Goal: Ask a question

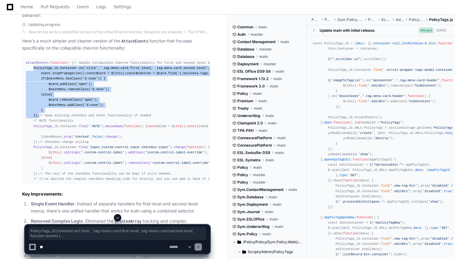
drag, startPoint x: 32, startPoint y: 72, endPoint x: 75, endPoint y: 168, distance: 105.1
click at [75, 168] on div "AttachEvents : function ( ) { // Handle collapsible chevron functionality for f…" at bounding box center [116, 120] width 180 height 121
copy div "PolicyTags _JS. Container . on ( 'click' , '.tag-menu-card.first-level, .tag-me…"
click at [102, 88] on div "AttachEvents : function ( ) { // Handle collapsible chevron functionality for f…" at bounding box center [116, 120] width 180 height 121
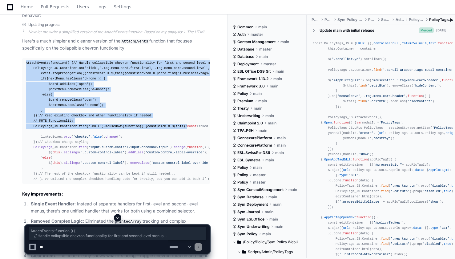
drag, startPoint x: 25, startPoint y: 62, endPoint x: 96, endPoint y: 191, distance: 148.1
click at [96, 184] on pre "AttachEvents : function ( ) { // Handle collapsible chevron functionality for f…" at bounding box center [116, 121] width 188 height 126
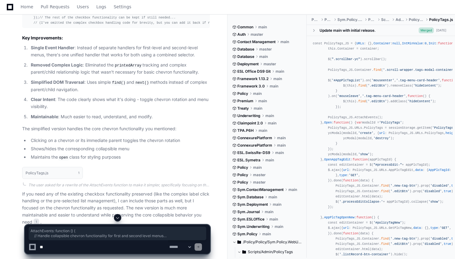
scroll to position [552, 0]
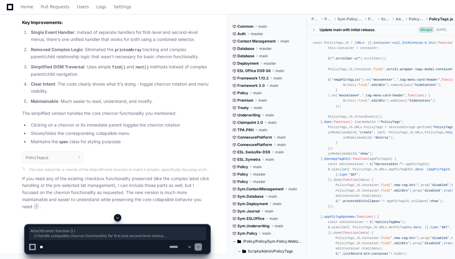
copy div "AttachEvents : function ( ) { // Handle collapsible chevron functionality for f…"
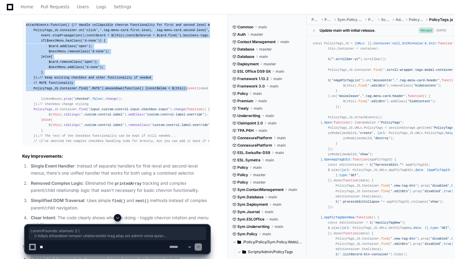
scroll to position [367, 0]
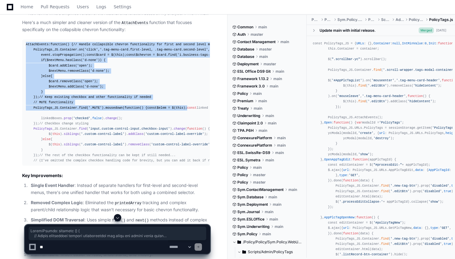
click at [137, 134] on div "AttachEvents : function ( ) { // Handle collapsible chevron functionality for f…" at bounding box center [116, 102] width 180 height 121
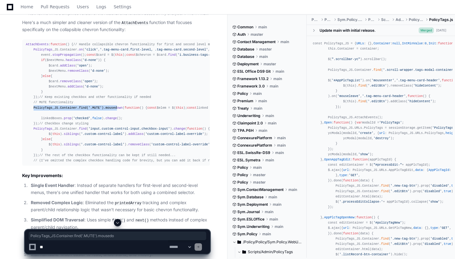
drag, startPoint x: 32, startPoint y: 170, endPoint x: 110, endPoint y: 171, distance: 77.8
click at [110, 163] on div "AttachEvents : function ( ) { // Handle collapsible chevron functionality for f…" at bounding box center [116, 102] width 180 height 121
copy div "PolicyTags _JS. Container . find ( '.MUTE' ). moused"
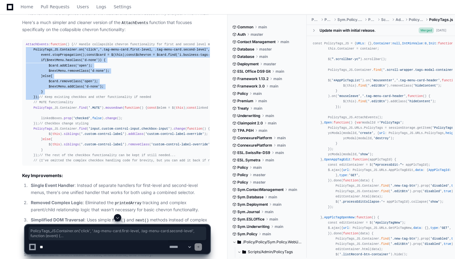
drag, startPoint x: 44, startPoint y: 150, endPoint x: 23, endPoint y: 56, distance: 96.0
click at [23, 56] on pre "AttachEvents : function ( ) { // Handle collapsible chevron functionality for f…" at bounding box center [116, 102] width 188 height 126
copy div "PolicyTags _JS. Container . on ( 'click' , '.tag-menu-card.first-level, .tag-me…"
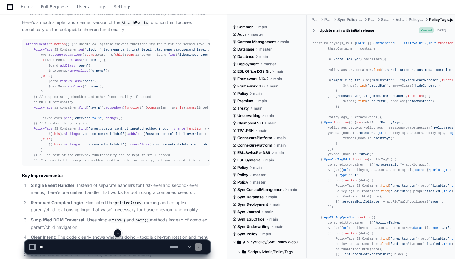
click at [126, 247] on textarea at bounding box center [103, 247] width 130 height 14
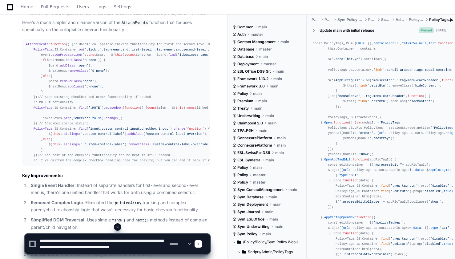
scroll to position [2, 0]
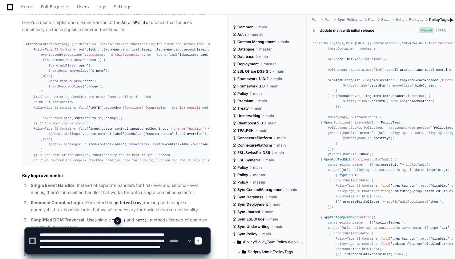
type textarea "**********"
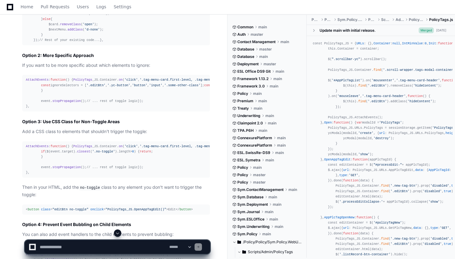
scroll to position [909, 0]
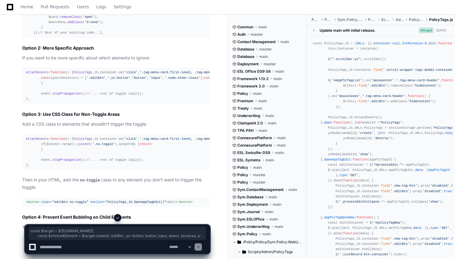
drag, startPoint x: 48, startPoint y: 147, endPoint x: 22, endPoint y: 120, distance: 37.2
click at [22, 38] on pre "AttachEvents : function ( ) { // Handle collapsible chevron functionality for f…" at bounding box center [116, 2] width 188 height 74
copy div "const $target = $(event. target ); const $clickedElement = $target. closest ( '…"
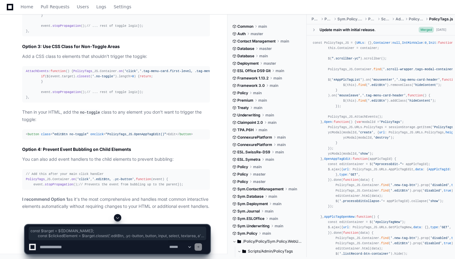
scroll to position [996, 0]
drag, startPoint x: 50, startPoint y: 159, endPoint x: 37, endPoint y: 108, distance: 52.2
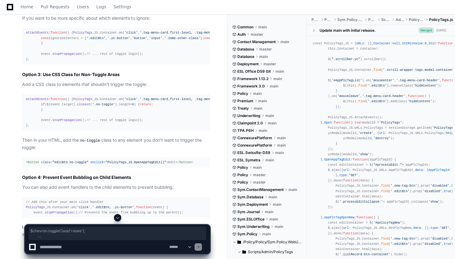
scroll to position [948, 0]
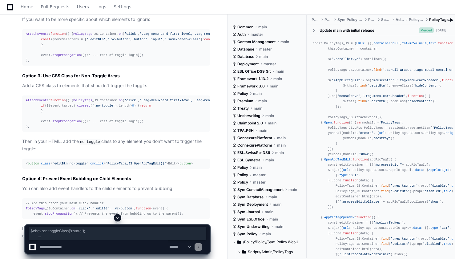
copy div "PolicyTags _JS. Container . on ( 'click' , '.tag-menu-card.first-level, .tag-me…"
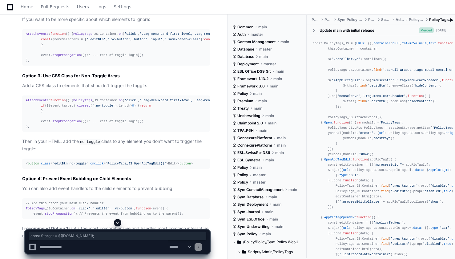
drag, startPoint x: 38, startPoint y: 80, endPoint x: 100, endPoint y: 82, distance: 62.2
copy div "const $target = $(event. target );"
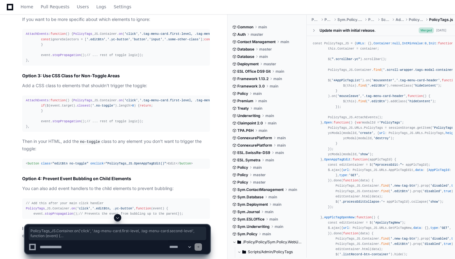
drag, startPoint x: 33, startPoint y: 71, endPoint x: 46, endPoint y: 209, distance: 139.1
copy div "PolicyTags _JS. Container . on ( 'click' , '.tag-menu-card.first-level, .tag-me…"
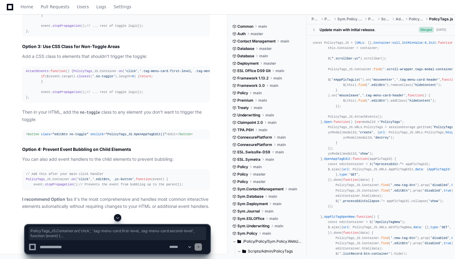
scroll to position [1328, 0]
click at [98, 154] on article "Yes, there are several simple ways to prevent specific elements from triggering…" at bounding box center [116, 31] width 188 height 357
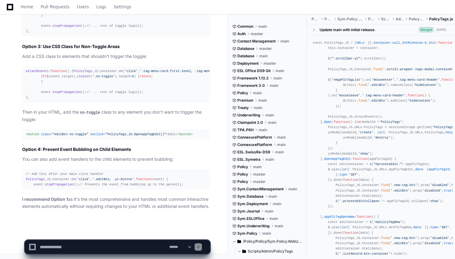
scroll to position [1336, 0]
click at [97, 245] on textarea at bounding box center [103, 247] width 130 height 14
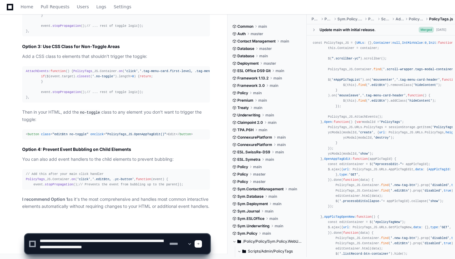
type textarea "**********"
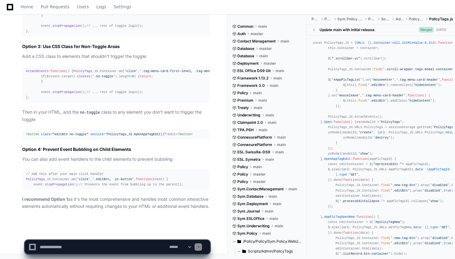
click at [120, 246] on textarea at bounding box center [103, 247] width 130 height 14
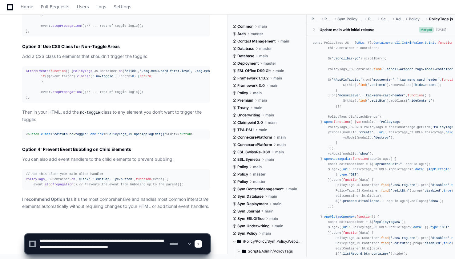
scroll to position [2, 0]
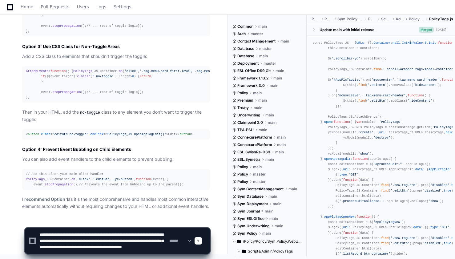
paste textarea "**********"
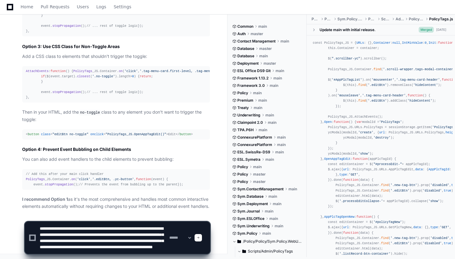
paste textarea "**********"
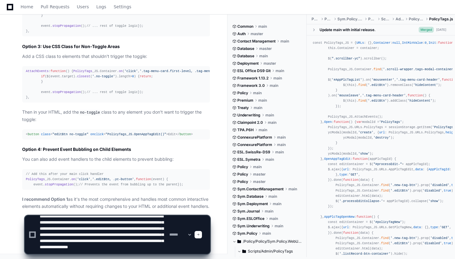
scroll to position [14, 0]
type textarea "**********"
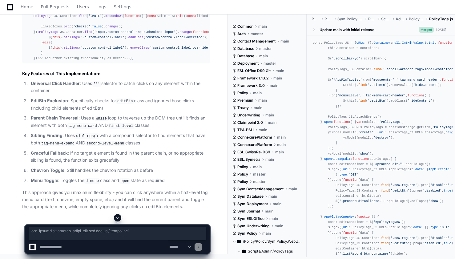
scroll to position [1585, 0]
drag, startPoint x: 49, startPoint y: 153, endPoint x: 24, endPoint y: 97, distance: 61.6
copy div "AttachEvents : function ( ) { // Handle collapsible functionality with custom p…"
